Goal: Use online tool/utility: Utilize a website feature to perform a specific function

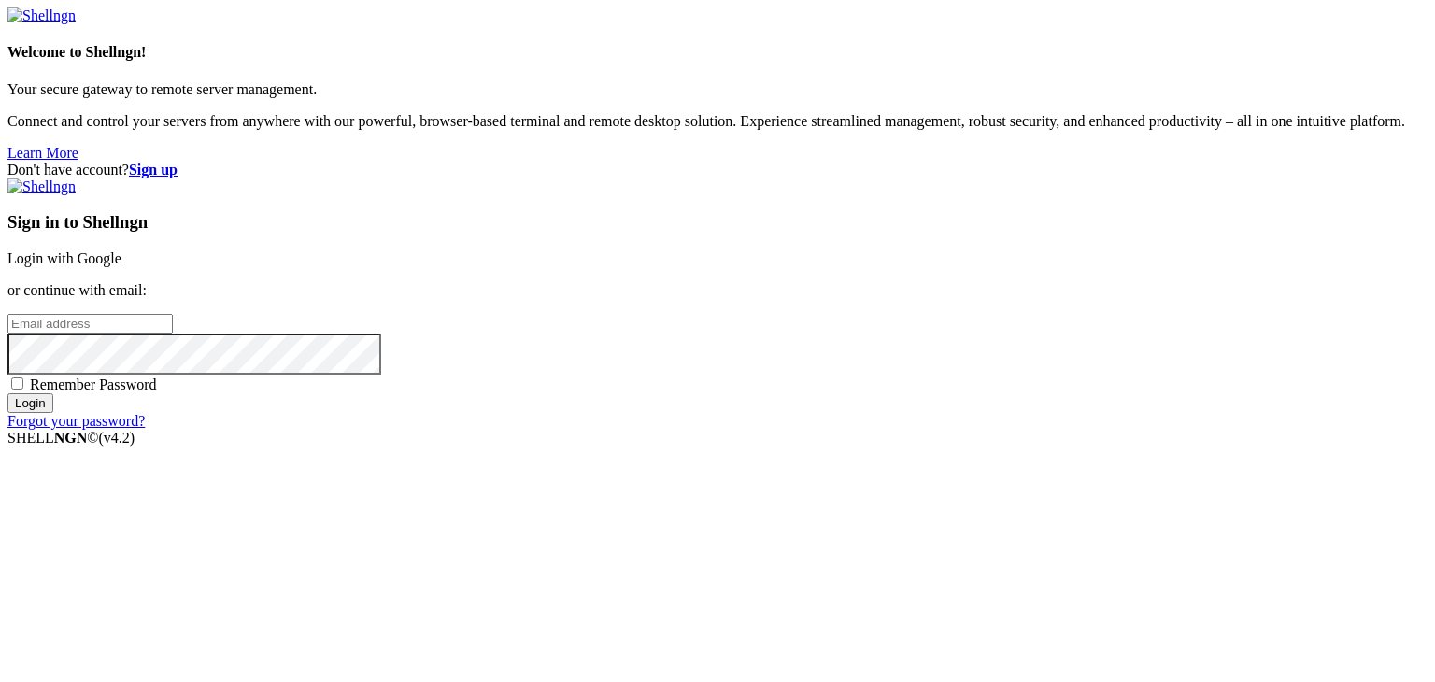
click at [121, 250] on link "Login with Google" at bounding box center [64, 258] width 114 height 16
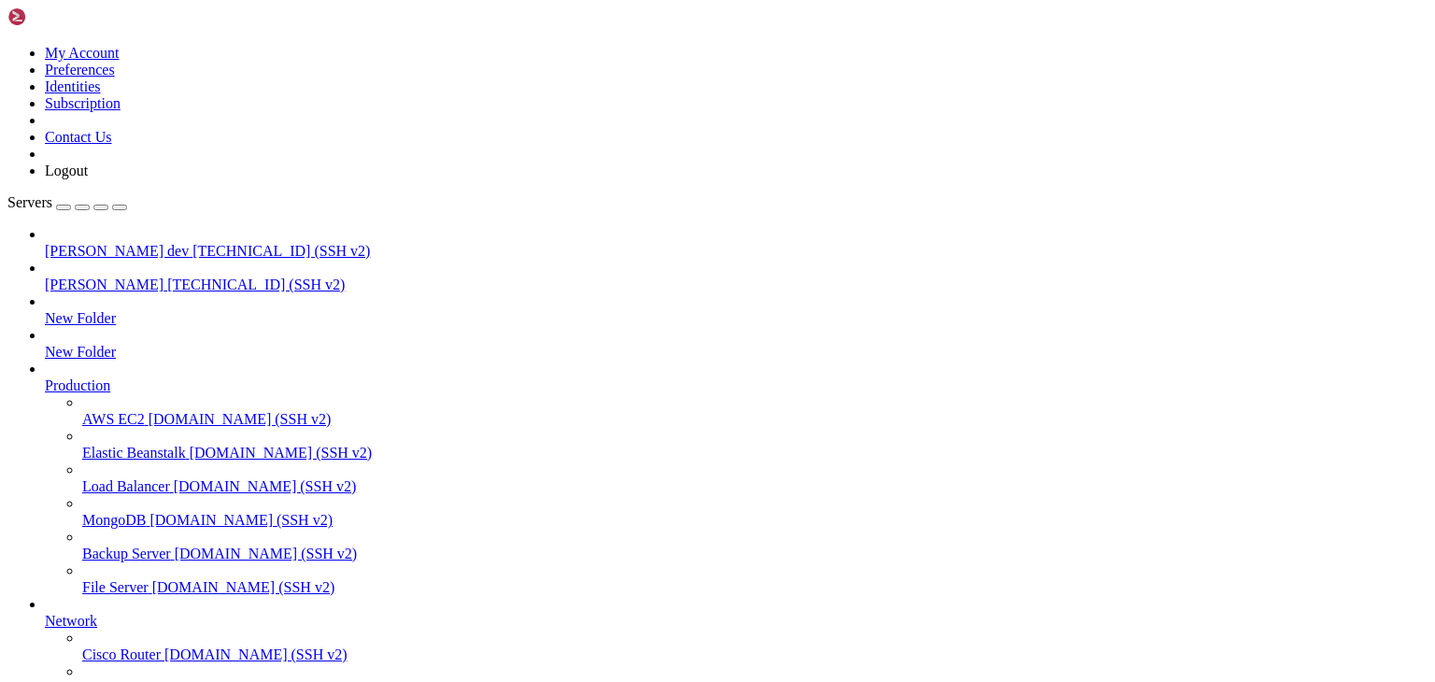
click at [193, 243] on span "[TECHNICAL_ID] (SSH v2)" at bounding box center [282, 251] width 178 height 16
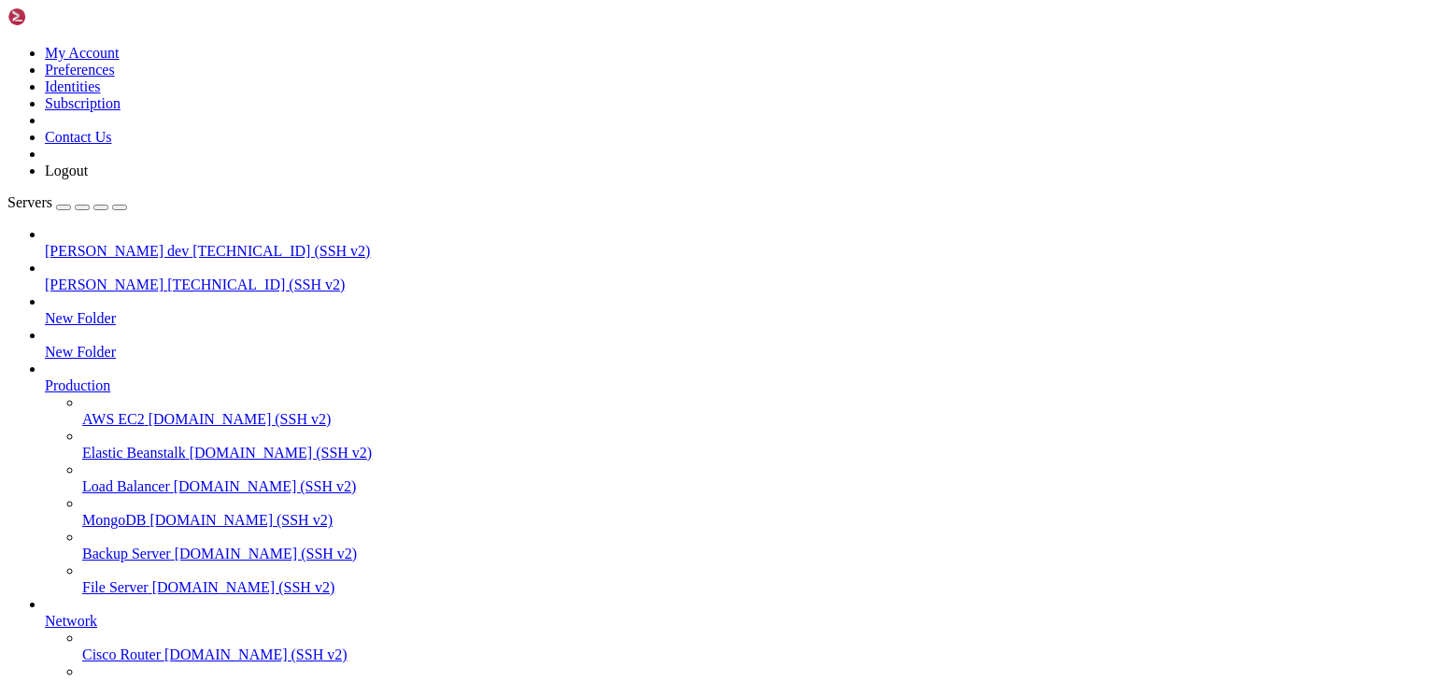
drag, startPoint x: 247, startPoint y: 1489, endPoint x: 274, endPoint y: 1458, distance: 41.1
drag, startPoint x: 319, startPoint y: 1424, endPoint x: 279, endPoint y: 1462, distance: 54.2
